Goal: Book appointment/travel/reservation

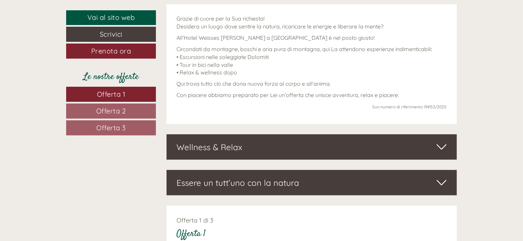
scroll to position [296, 0]
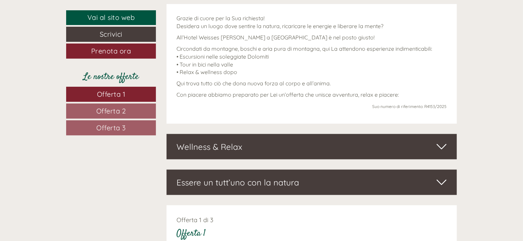
click at [444, 145] on icon at bounding box center [442, 147] width 10 height 12
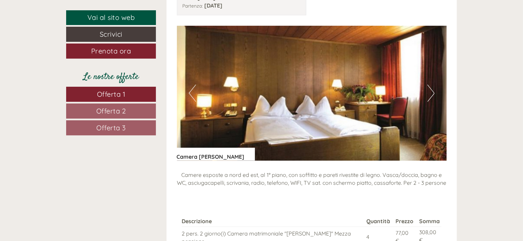
scroll to position [1637, 0]
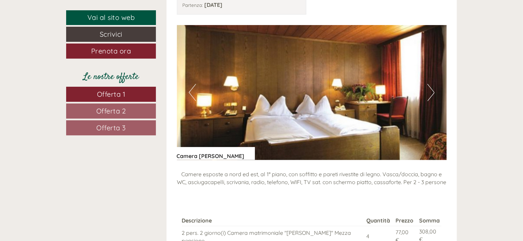
click at [429, 84] on button "Next" at bounding box center [430, 92] width 7 height 17
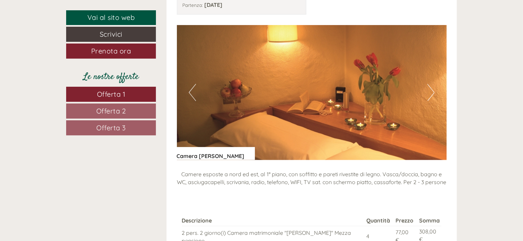
click at [429, 84] on button "Next" at bounding box center [430, 92] width 7 height 17
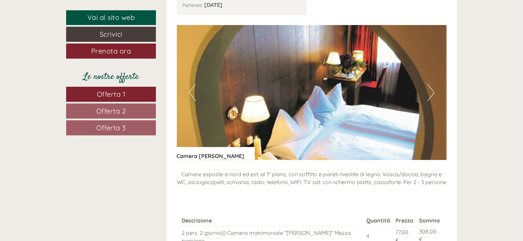
click at [429, 84] on button "Next" at bounding box center [430, 92] width 7 height 17
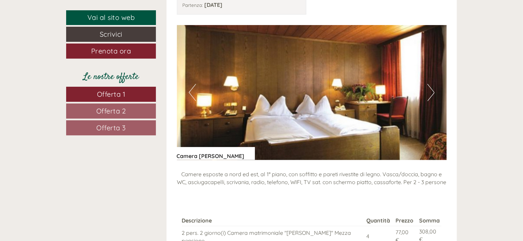
click at [429, 84] on button "Next" at bounding box center [430, 92] width 7 height 17
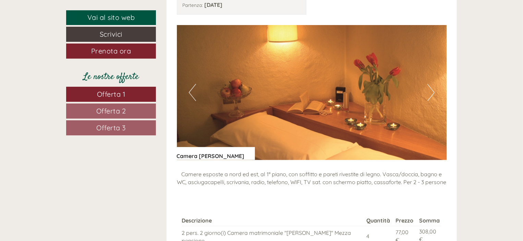
click at [429, 84] on button "Next" at bounding box center [430, 92] width 7 height 17
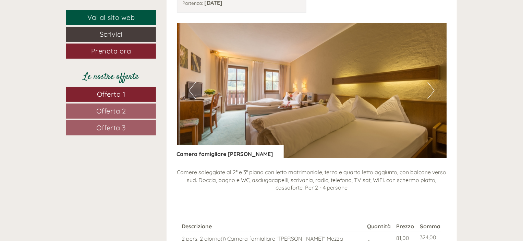
scroll to position [1214, 0]
click at [428, 82] on button "Next" at bounding box center [430, 90] width 7 height 17
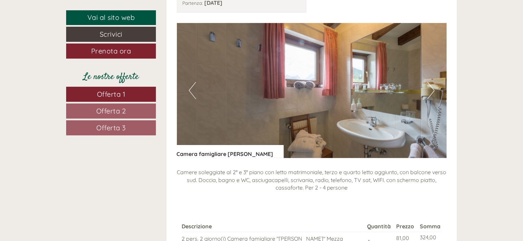
click at [428, 82] on button "Next" at bounding box center [430, 90] width 7 height 17
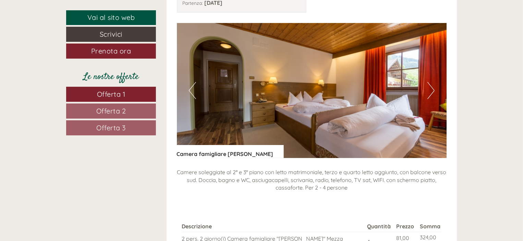
click at [428, 82] on button "Next" at bounding box center [430, 90] width 7 height 17
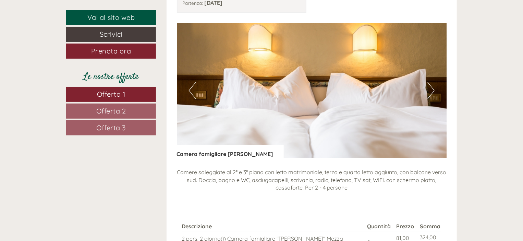
click at [428, 82] on button "Next" at bounding box center [430, 90] width 7 height 17
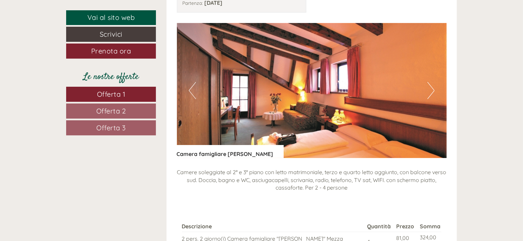
click at [428, 82] on button "Next" at bounding box center [430, 90] width 7 height 17
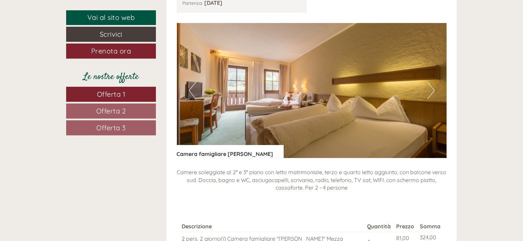
click at [428, 82] on button "Next" at bounding box center [430, 90] width 7 height 17
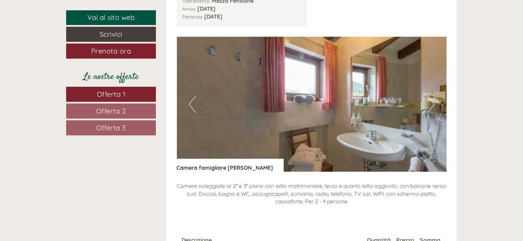
scroll to position [1199, 0]
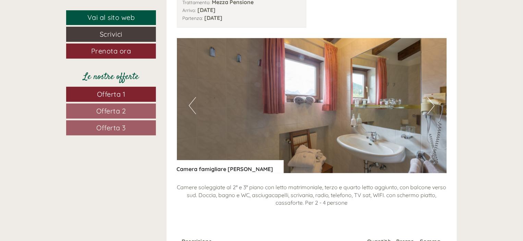
click at [432, 97] on button "Next" at bounding box center [430, 105] width 7 height 17
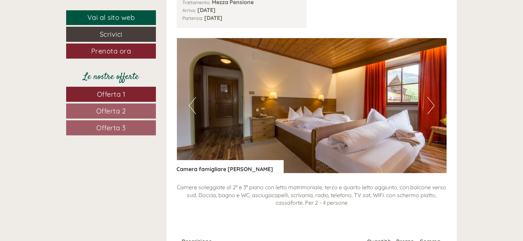
click at [432, 97] on button "Next" at bounding box center [430, 105] width 7 height 17
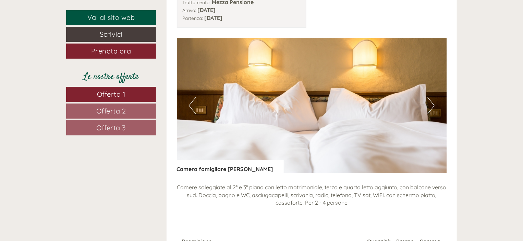
click at [432, 97] on button "Next" at bounding box center [430, 105] width 7 height 17
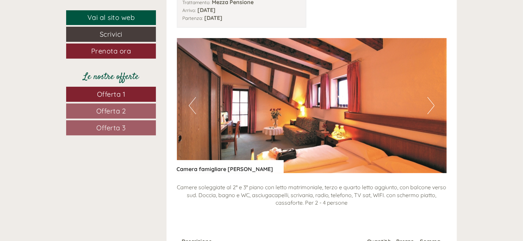
click at [432, 97] on button "Next" at bounding box center [430, 105] width 7 height 17
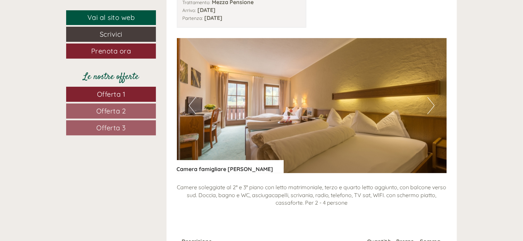
click at [432, 97] on button "Next" at bounding box center [430, 105] width 7 height 17
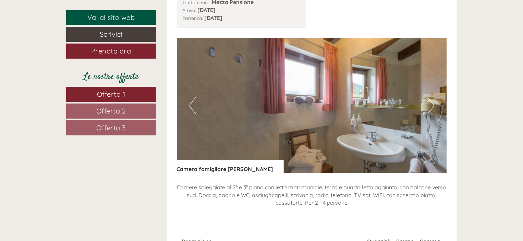
click at [432, 97] on button "Next" at bounding box center [430, 105] width 7 height 17
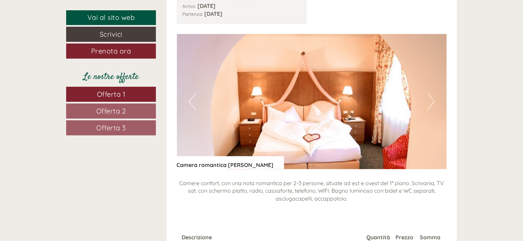
scroll to position [778, 0]
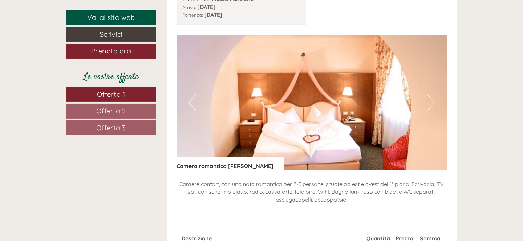
click at [430, 97] on button "Next" at bounding box center [430, 102] width 7 height 17
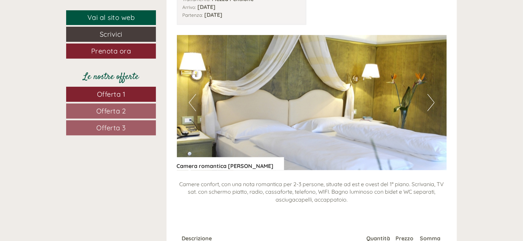
click at [430, 97] on button "Next" at bounding box center [430, 102] width 7 height 17
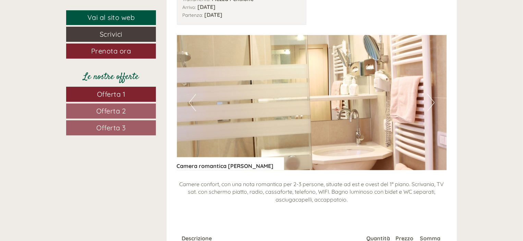
click at [430, 97] on button "Next" at bounding box center [430, 102] width 7 height 17
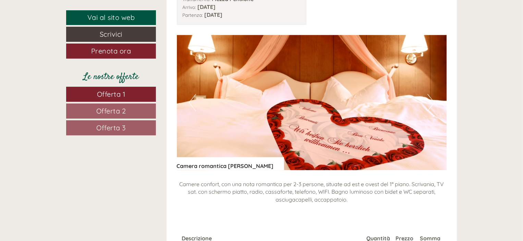
click at [430, 97] on button "Next" at bounding box center [430, 102] width 7 height 17
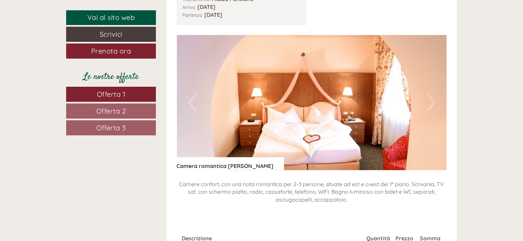
click at [430, 97] on button "Next" at bounding box center [430, 102] width 7 height 17
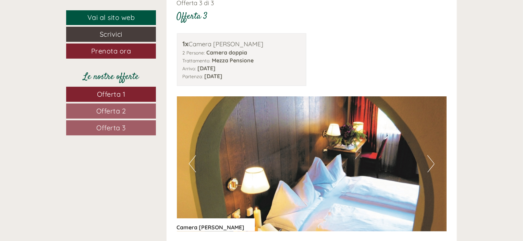
scroll to position [1566, 0]
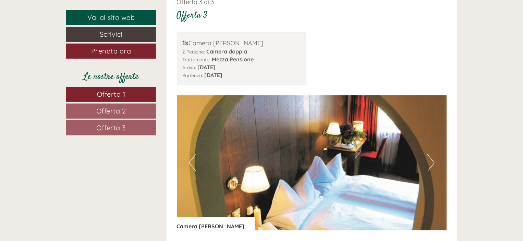
click at [431, 154] on button "Next" at bounding box center [430, 162] width 7 height 17
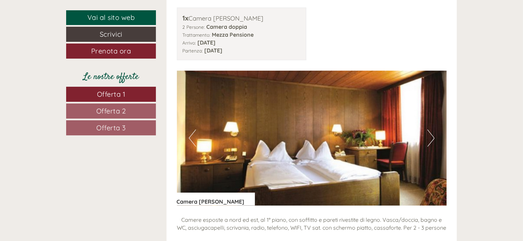
scroll to position [1592, 0]
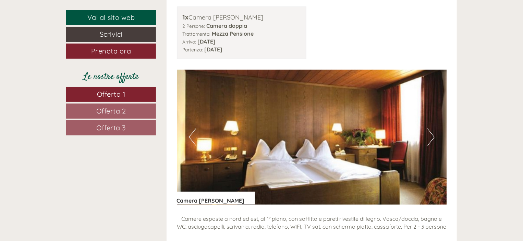
click at [429, 128] on button "Next" at bounding box center [430, 136] width 7 height 17
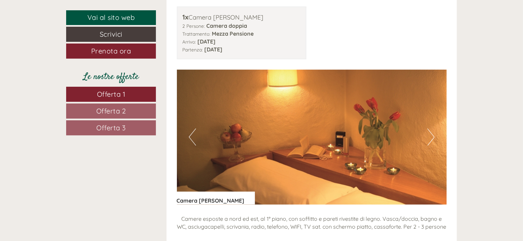
click at [429, 128] on button "Next" at bounding box center [430, 136] width 7 height 17
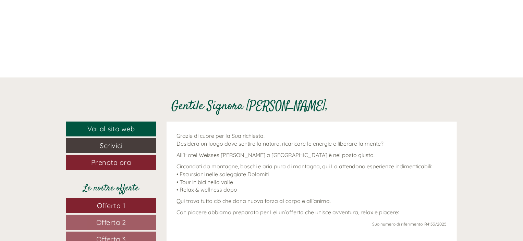
scroll to position [178, 0]
click at [135, 131] on link "Vai al sito web" at bounding box center [111, 129] width 90 height 15
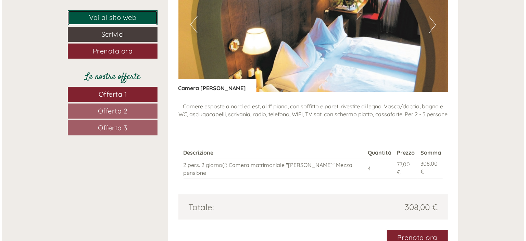
scroll to position [1705, 0]
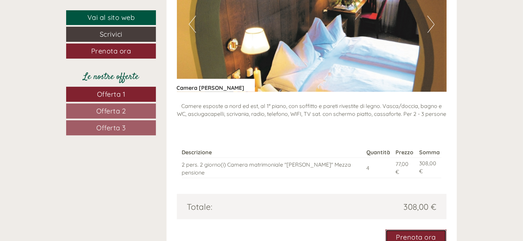
click at [412, 230] on link "Prenota ora" at bounding box center [415, 237] width 61 height 15
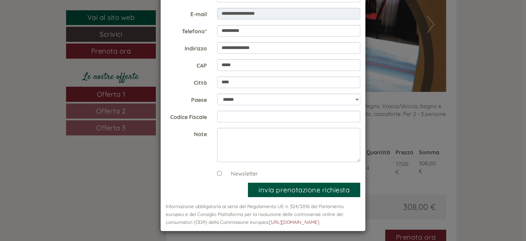
scroll to position [0, 0]
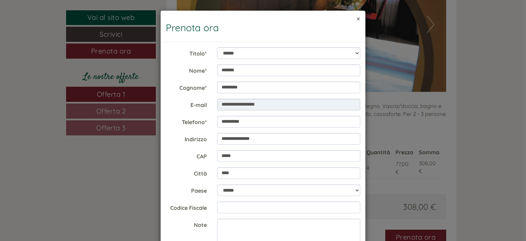
click at [357, 16] on button "×" at bounding box center [359, 18] width 4 height 7
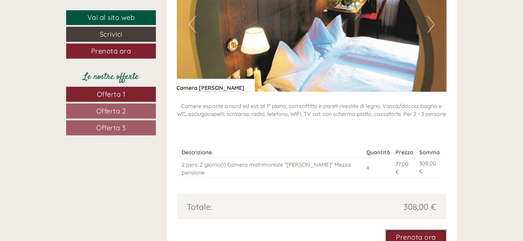
click at [397, 230] on link "Prenota ora" at bounding box center [415, 237] width 61 height 15
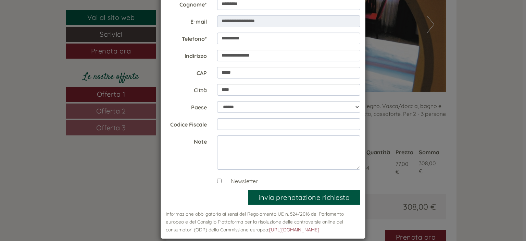
scroll to position [91, 0]
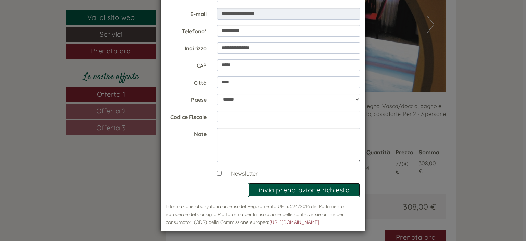
click at [278, 192] on button "invia prenotazione richiesta" at bounding box center [304, 190] width 112 height 15
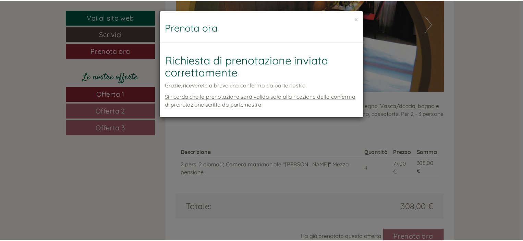
scroll to position [0, 0]
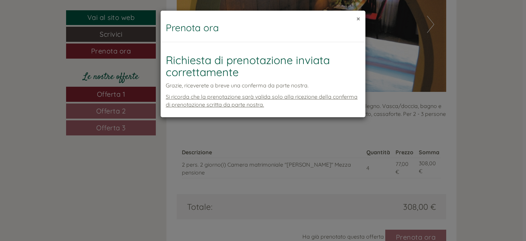
click at [359, 17] on button "×" at bounding box center [359, 18] width 4 height 7
